Goal: Information Seeking & Learning: Learn about a topic

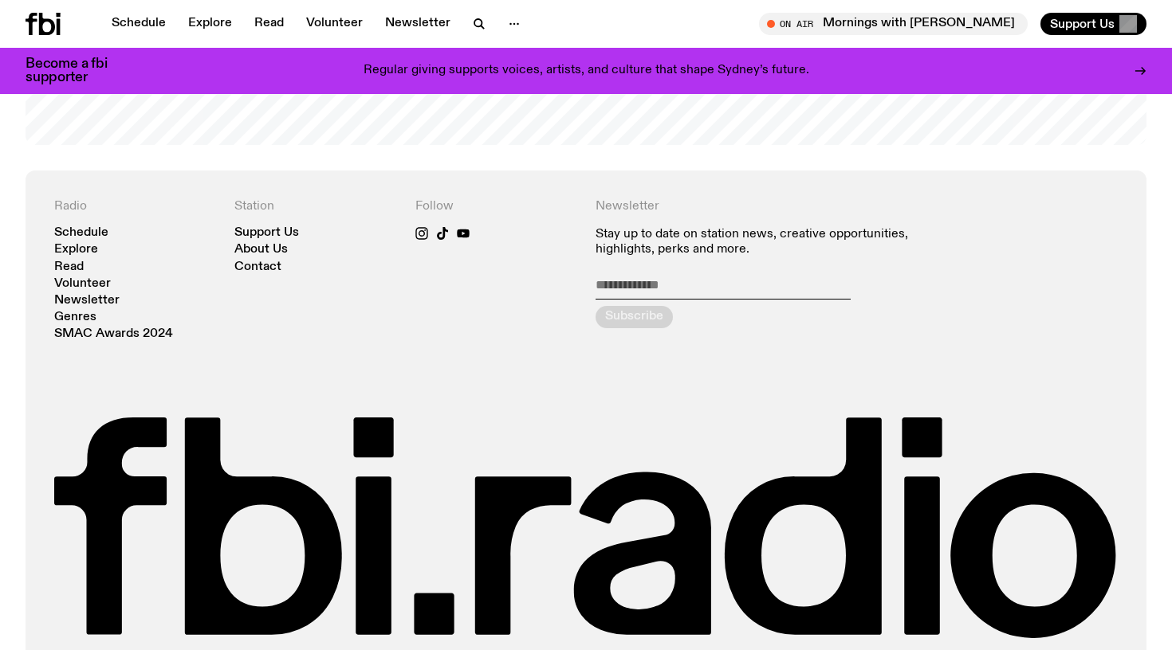
scroll to position [3438, 0]
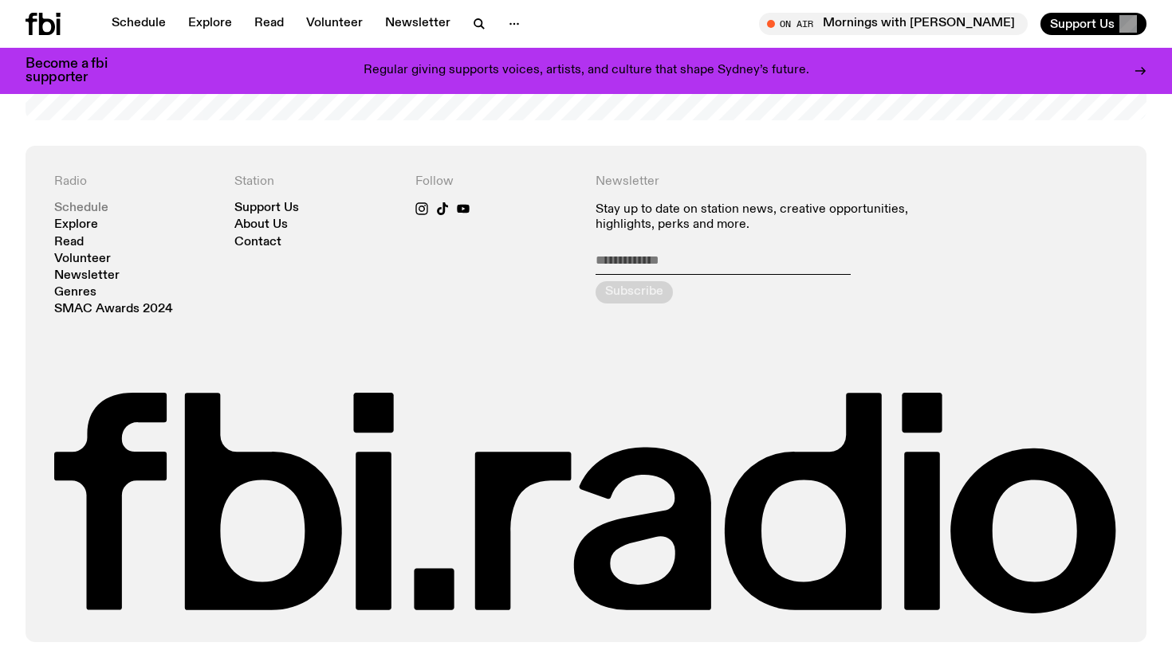
click at [80, 202] on link "Schedule" at bounding box center [81, 208] width 54 height 12
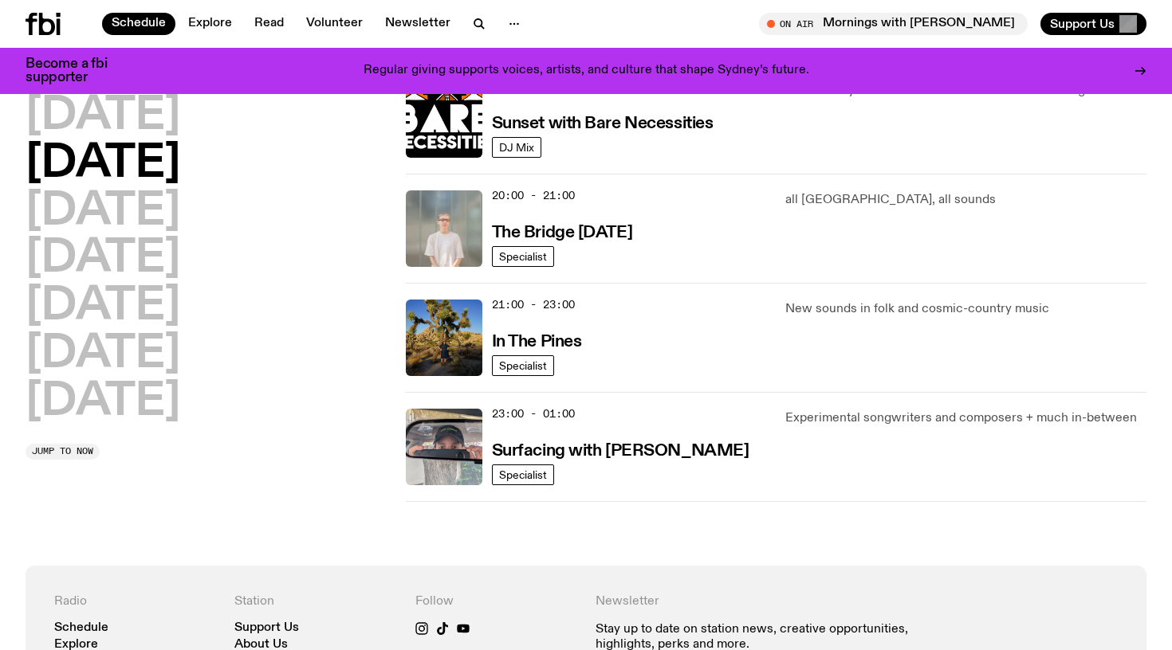
scroll to position [751, 1]
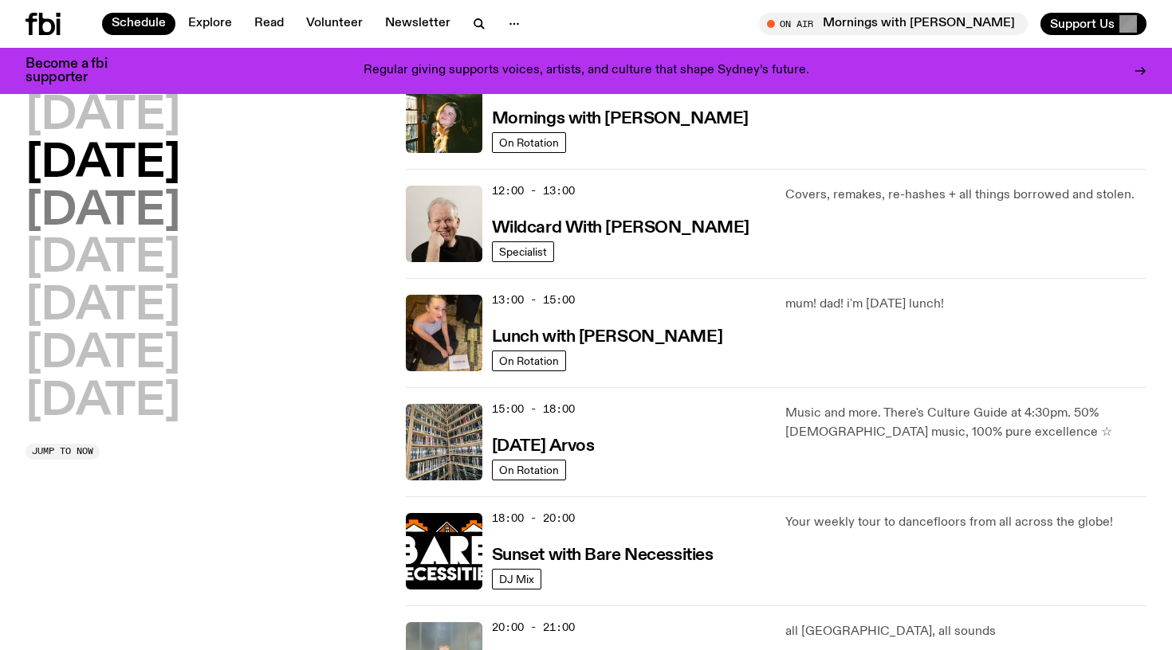
click at [180, 195] on h2 "Wednesday" at bounding box center [103, 212] width 155 height 45
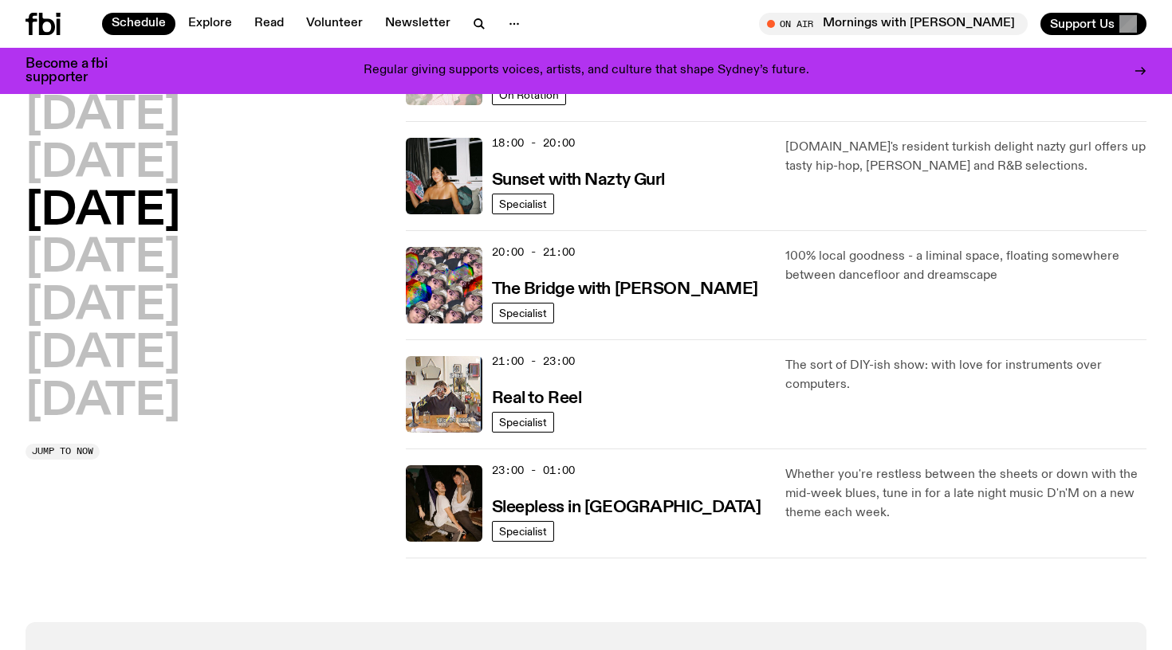
scroll to position [673, 0]
click at [133, 285] on h2 "Friday" at bounding box center [103, 307] width 155 height 45
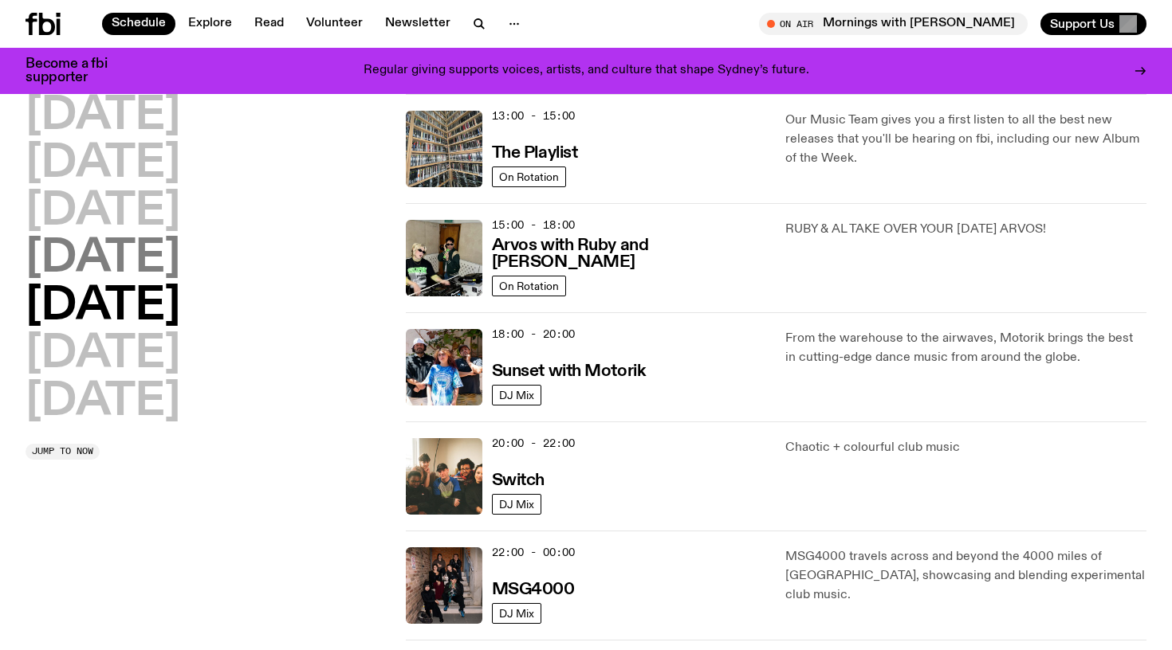
click at [154, 251] on h2 "Thursday" at bounding box center [103, 259] width 155 height 45
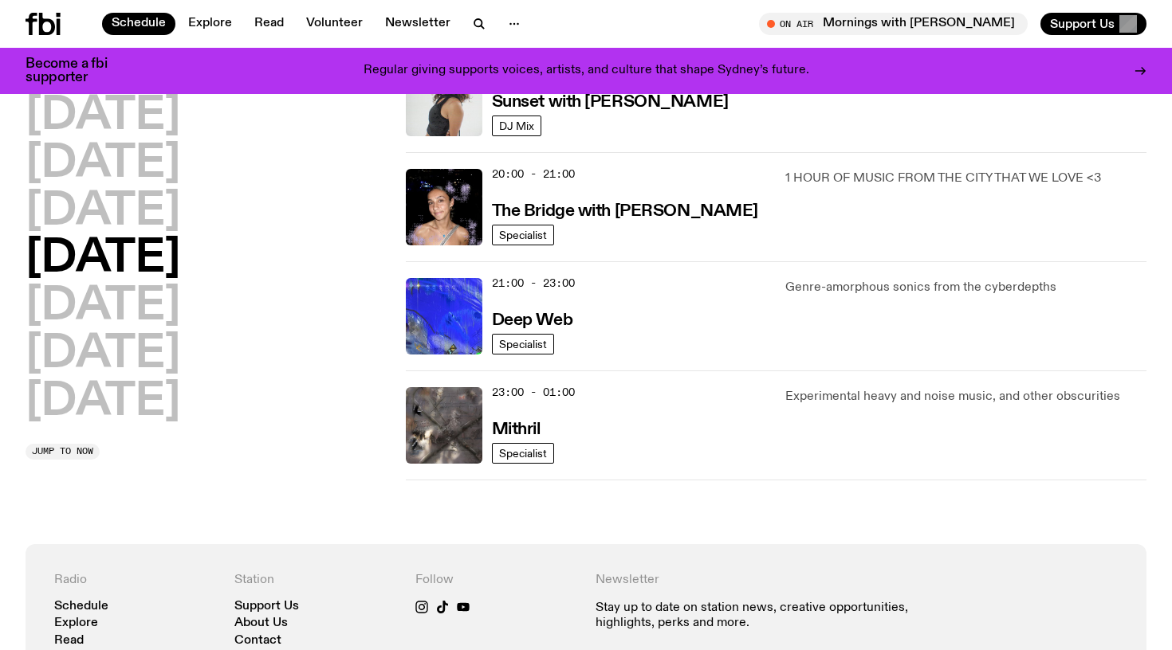
scroll to position [753, 0]
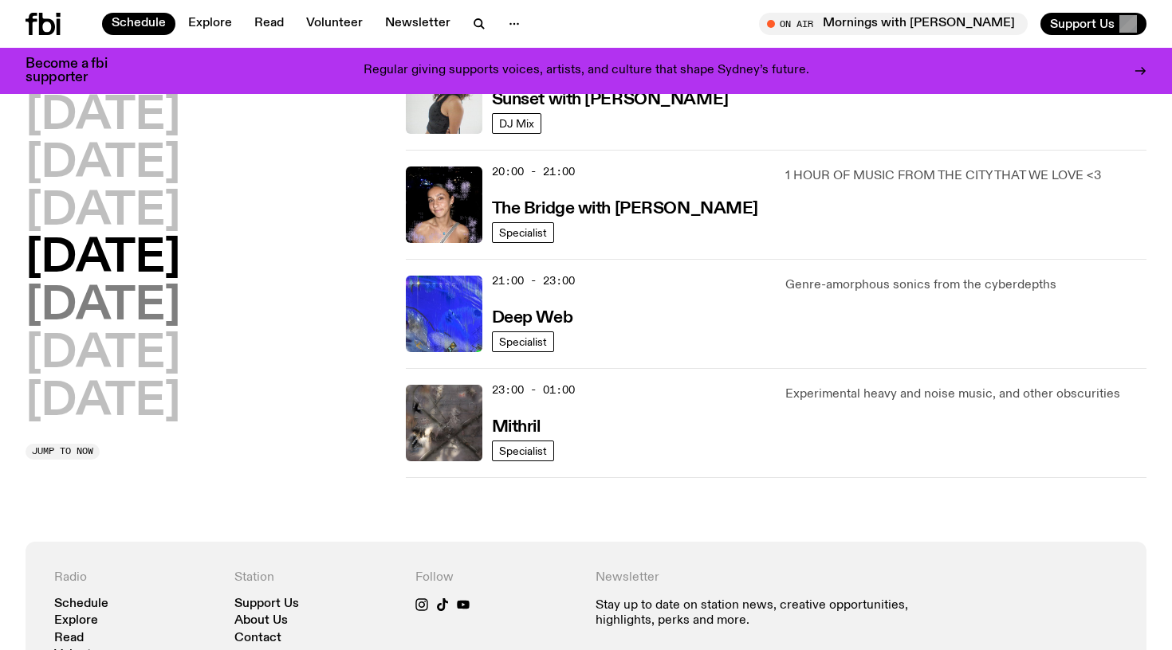
click at [111, 312] on h2 "Friday" at bounding box center [103, 307] width 155 height 45
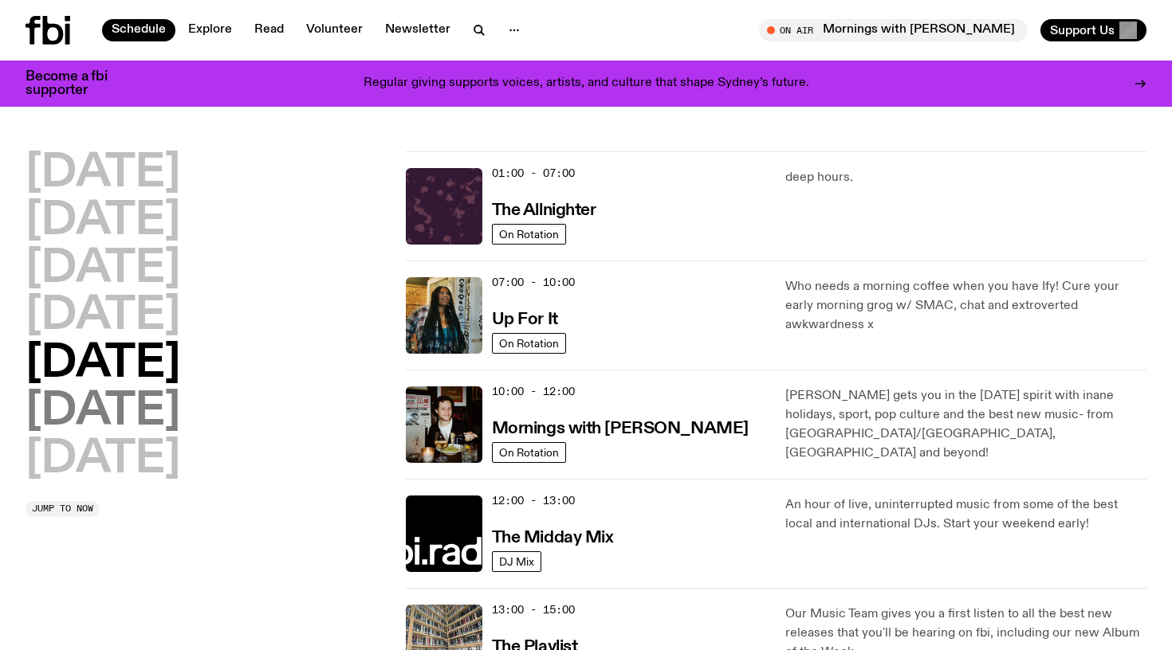
scroll to position [0, 0]
click at [106, 404] on h2 "Saturday" at bounding box center [103, 412] width 155 height 45
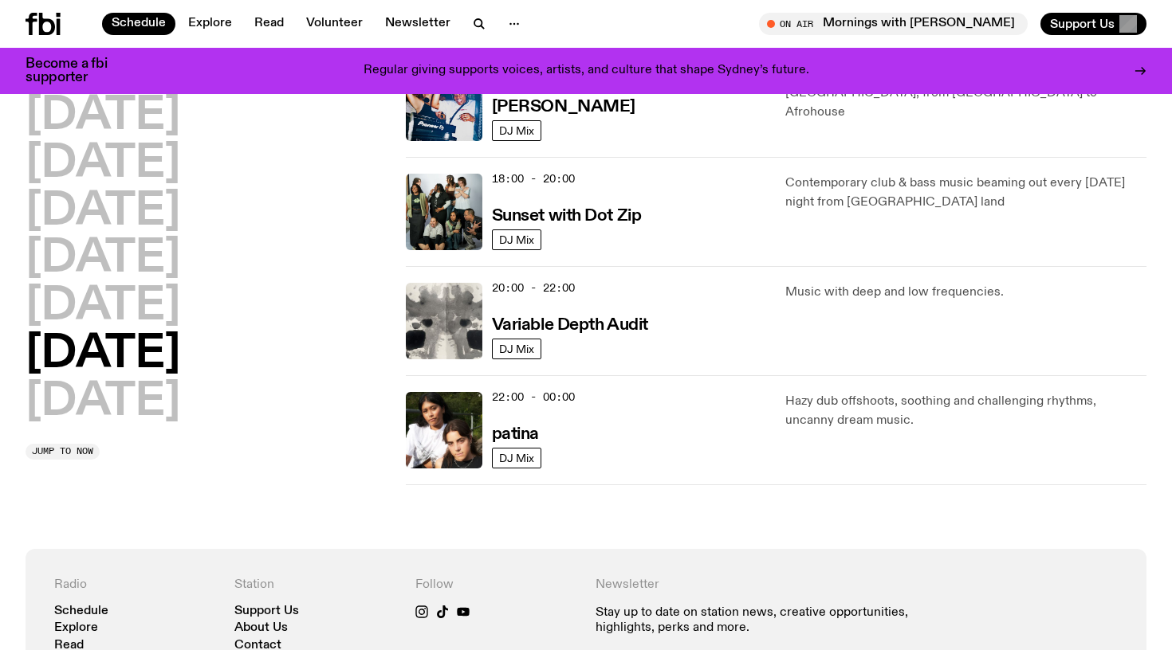
scroll to position [975, 0]
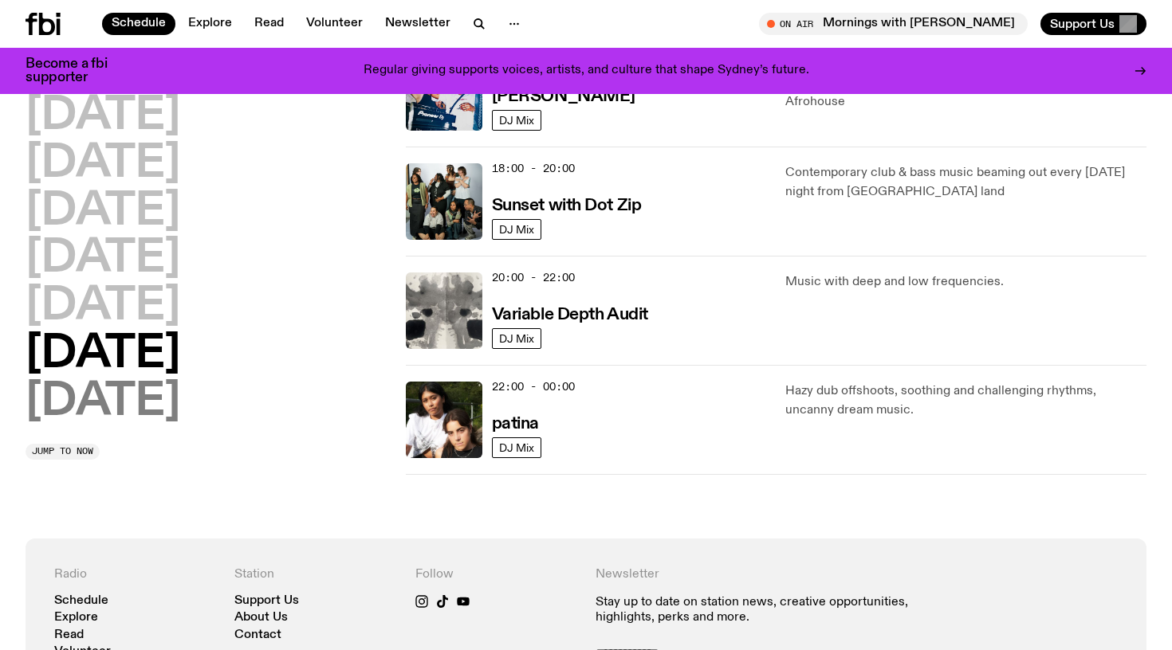
click at [155, 398] on h2 "Sunday" at bounding box center [103, 402] width 155 height 45
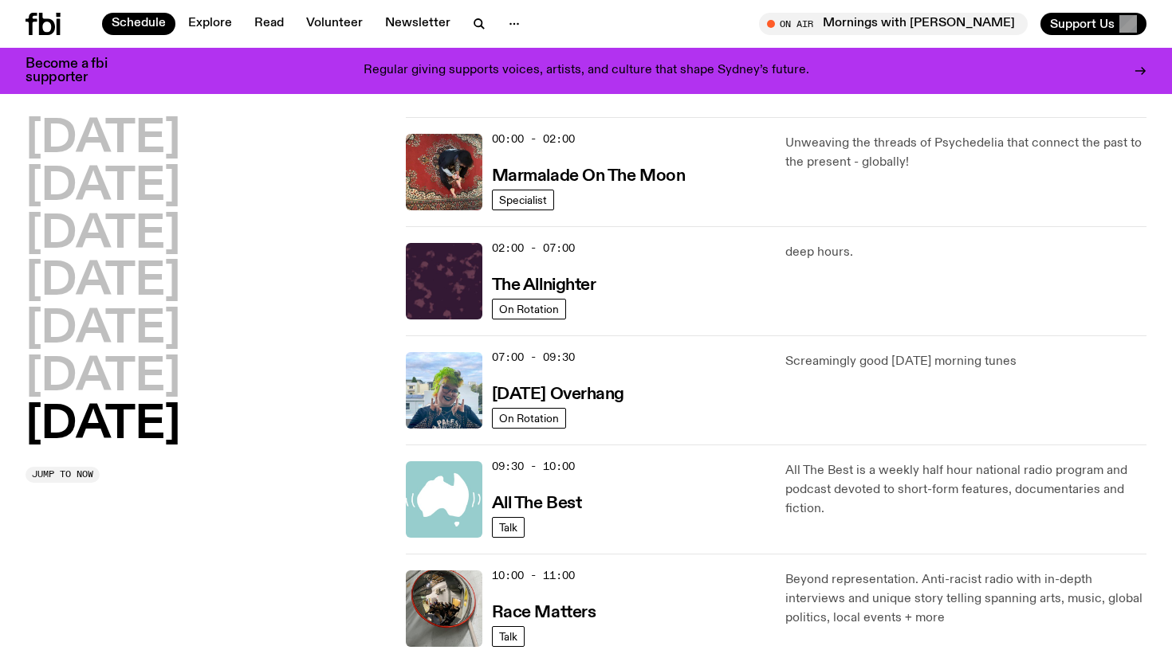
scroll to position [25, -1]
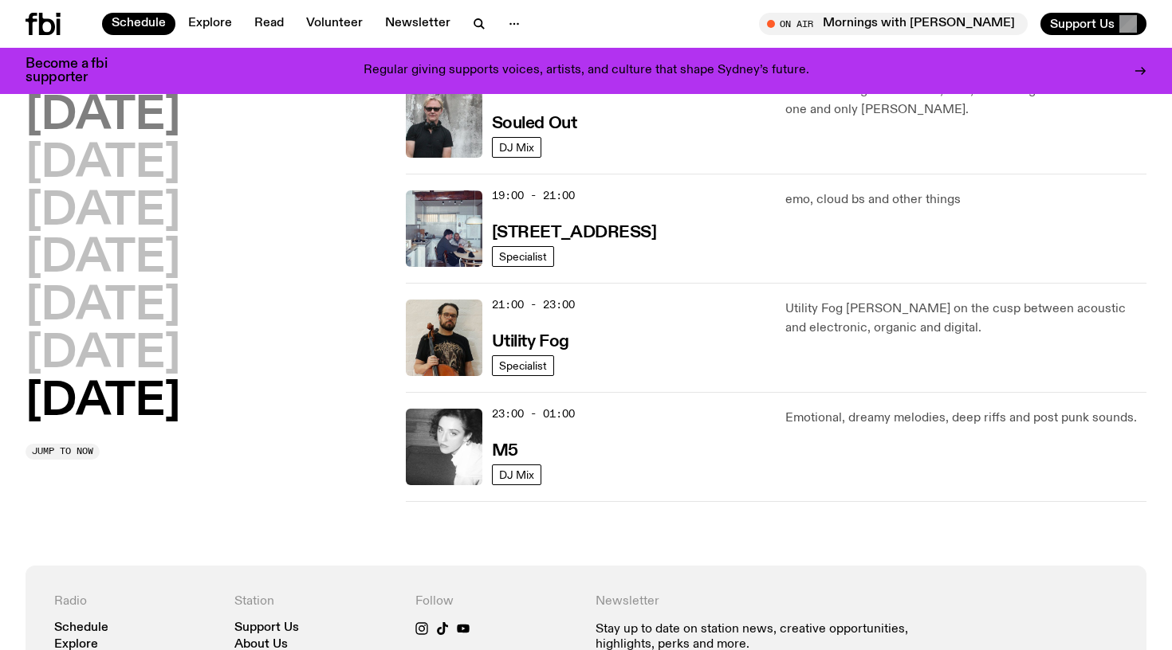
click at [149, 118] on h2 "Monday" at bounding box center [103, 116] width 155 height 45
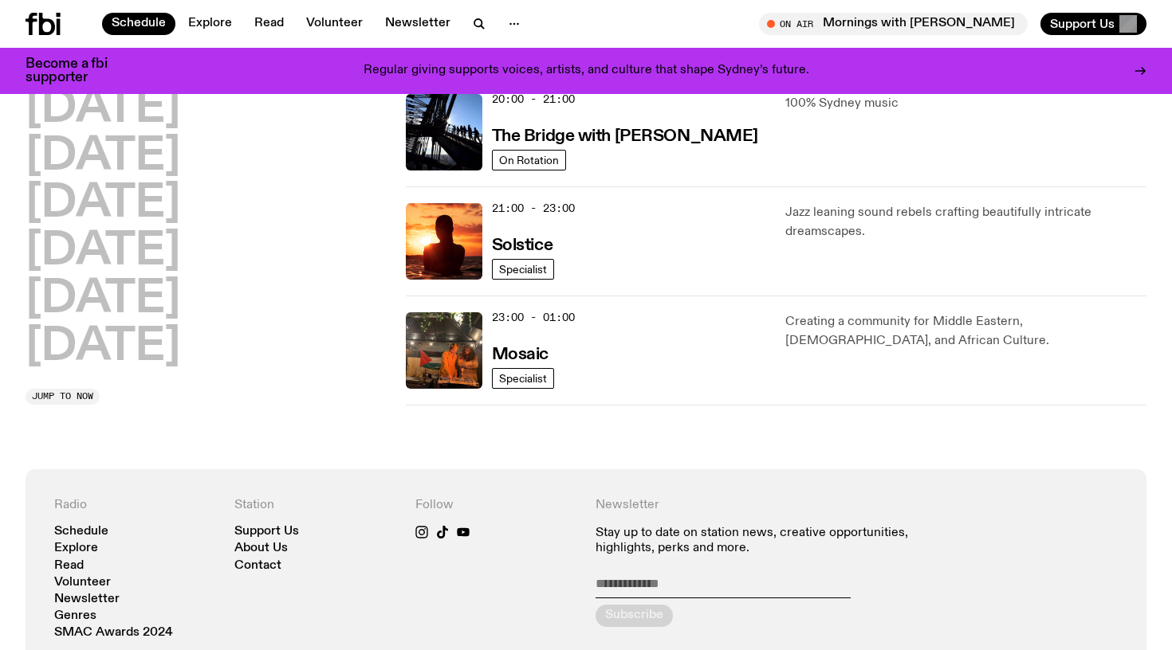
scroll to position [838, 0]
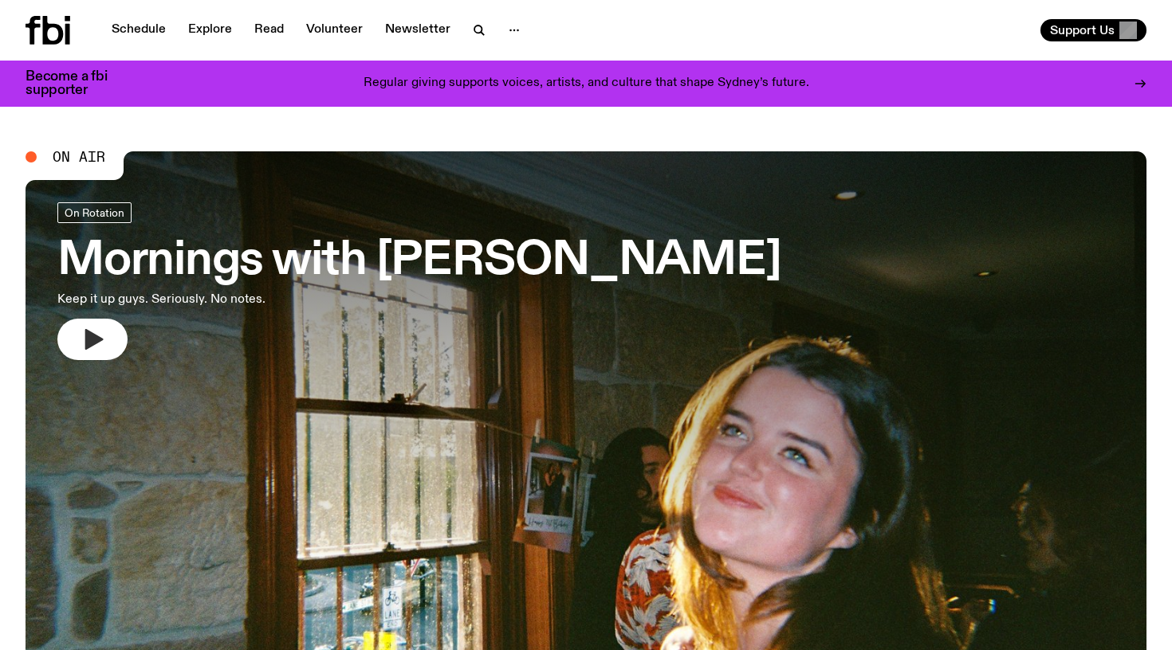
click at [100, 336] on icon "button" at bounding box center [93, 340] width 26 height 26
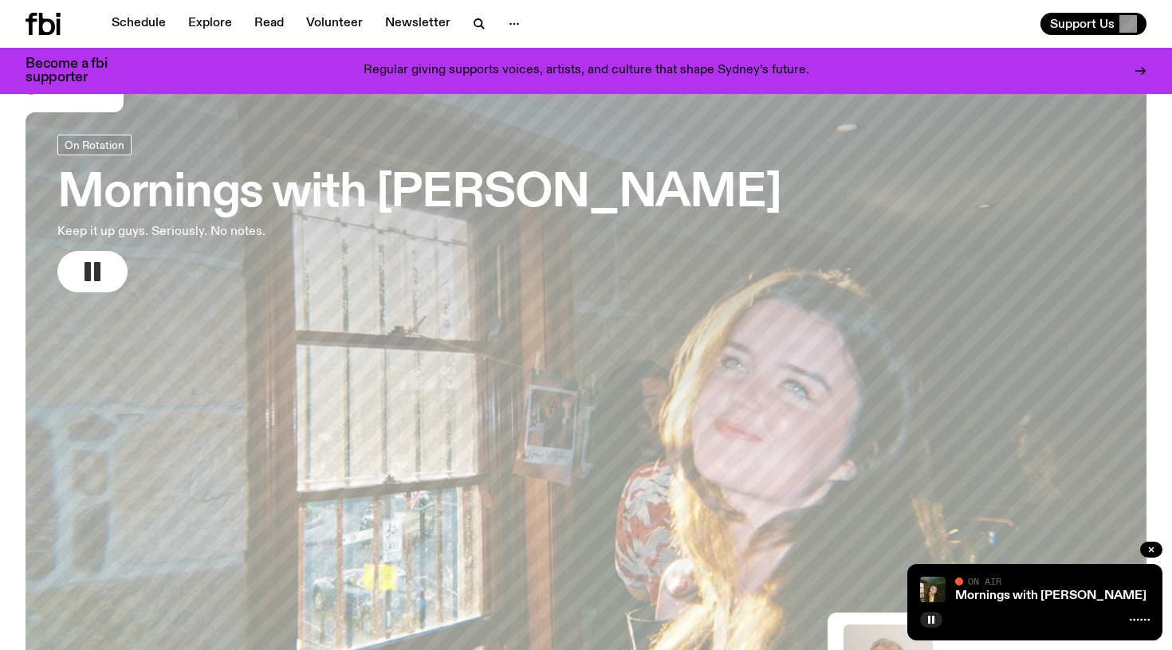
scroll to position [76, 0]
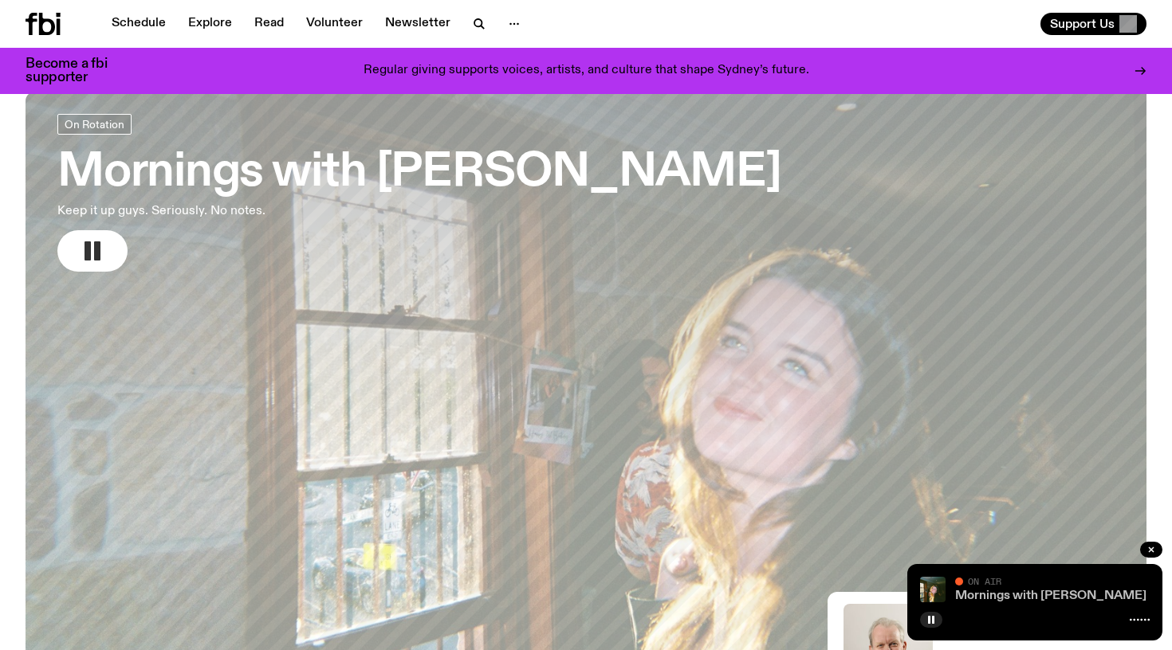
click at [1066, 601] on link "Mornings with [PERSON_NAME]" at bounding box center [1050, 596] width 191 height 13
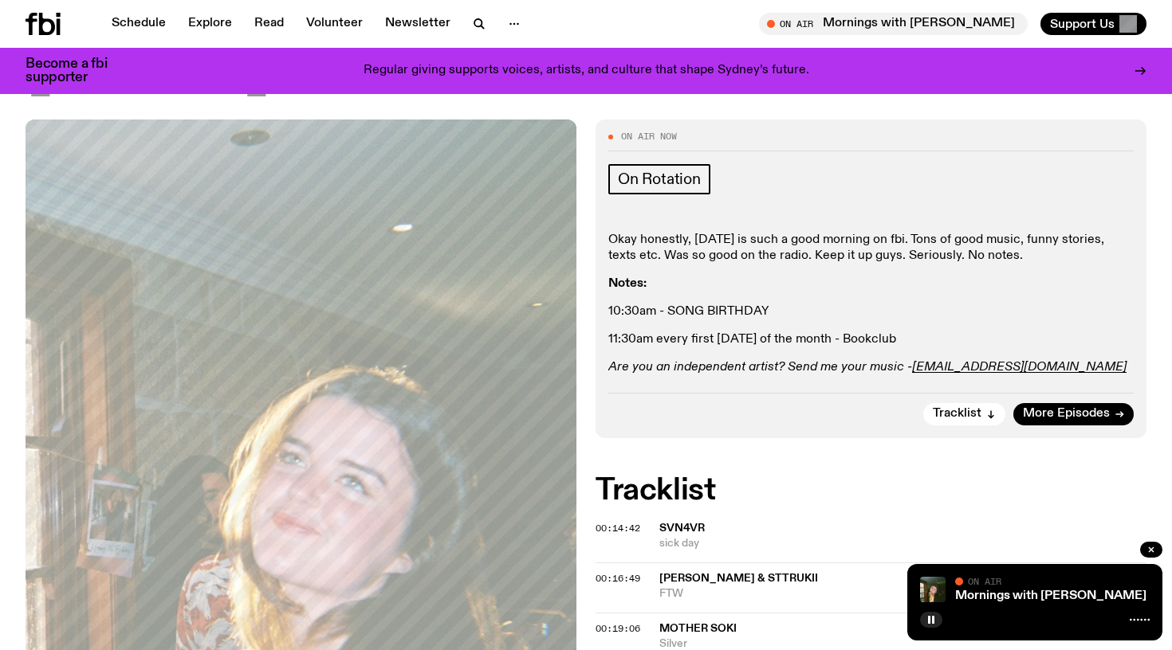
scroll to position [276, 0]
